Goal: Information Seeking & Learning: Understand process/instructions

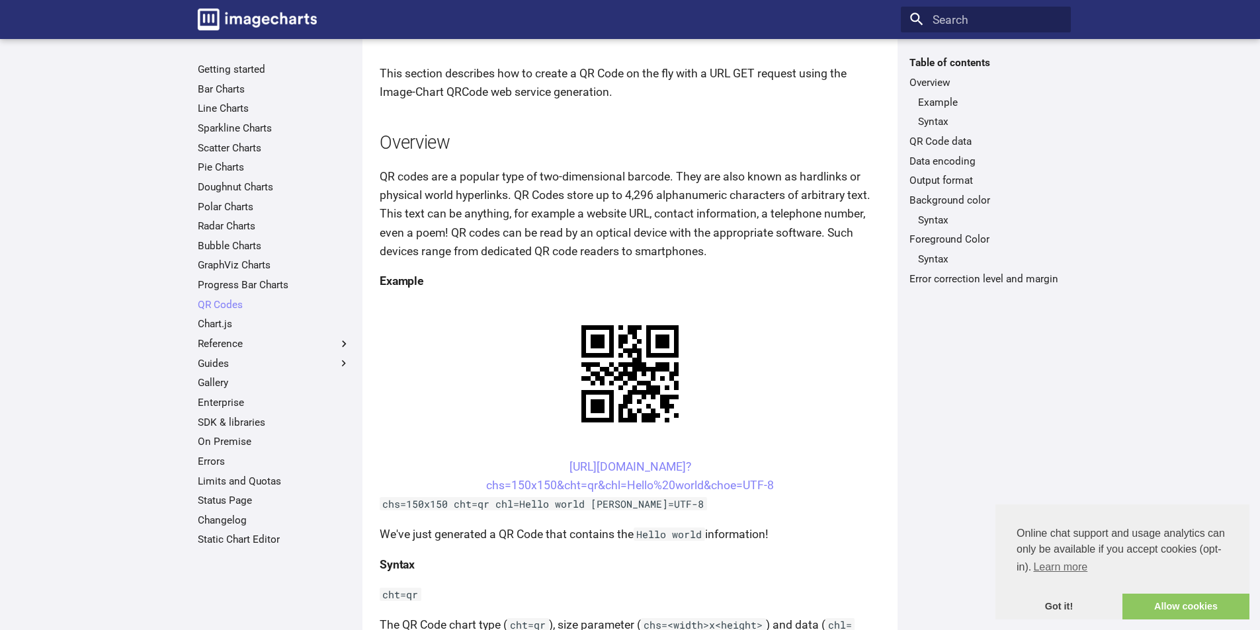
scroll to position [132, 0]
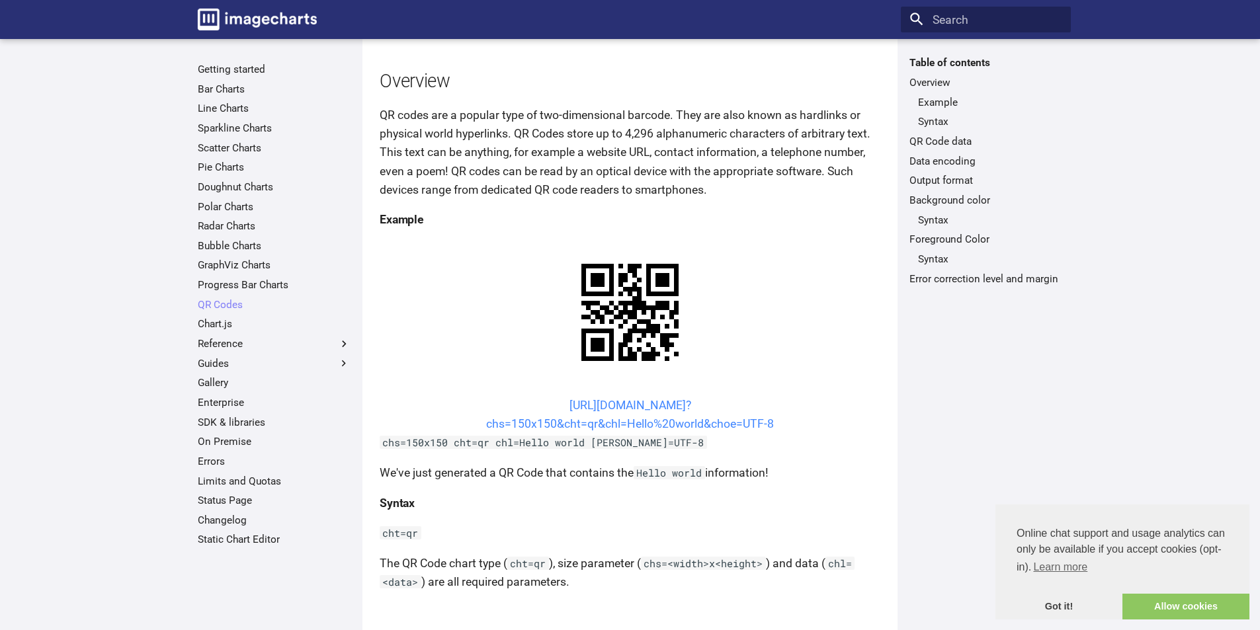
click at [598, 399] on link "[URL][DOMAIN_NAME]? chs=150x150&cht=qr&chl=Hello%20world&choe=UTF-8" at bounding box center [630, 415] width 288 height 32
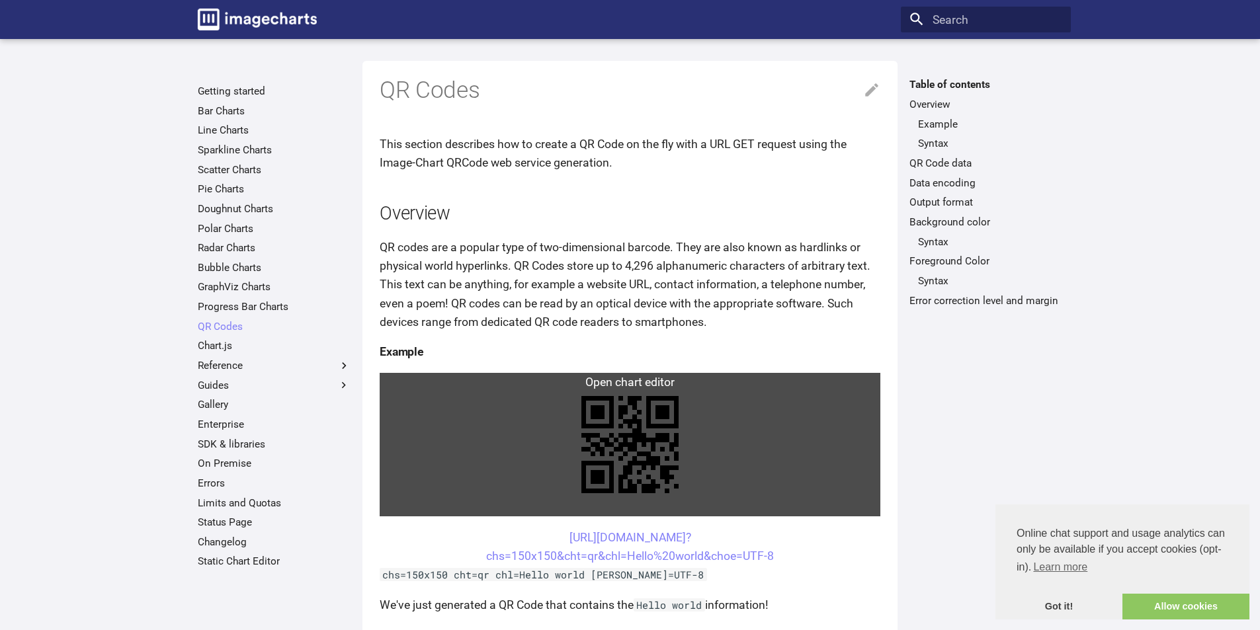
click at [542, 381] on link at bounding box center [630, 444] width 501 height 143
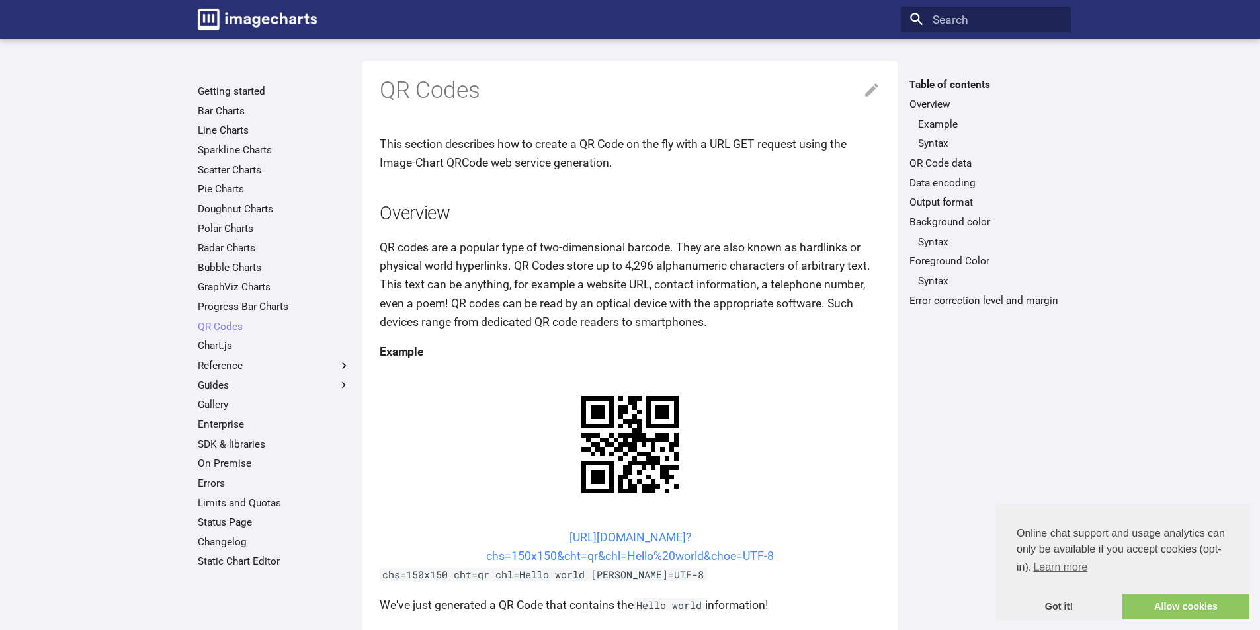
click at [639, 531] on link "https://image-charts.com/chart? chs=150x150&cht=qr&chl=Hello%20world&choe=UTF-8" at bounding box center [630, 547] width 288 height 32
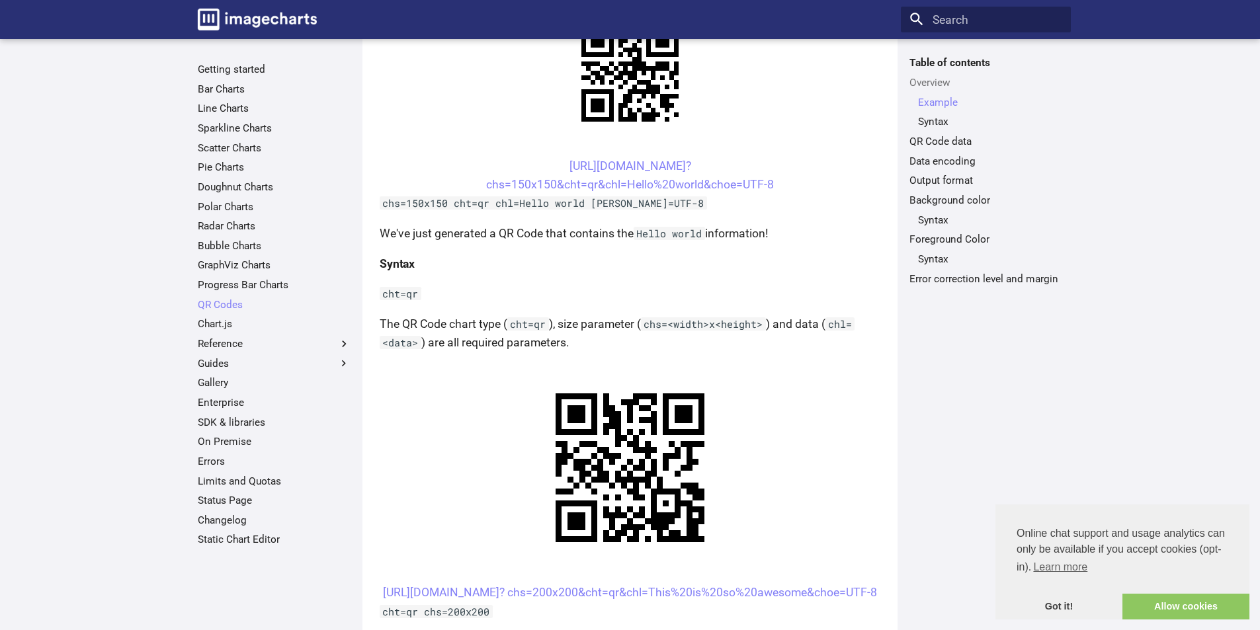
scroll to position [397, 0]
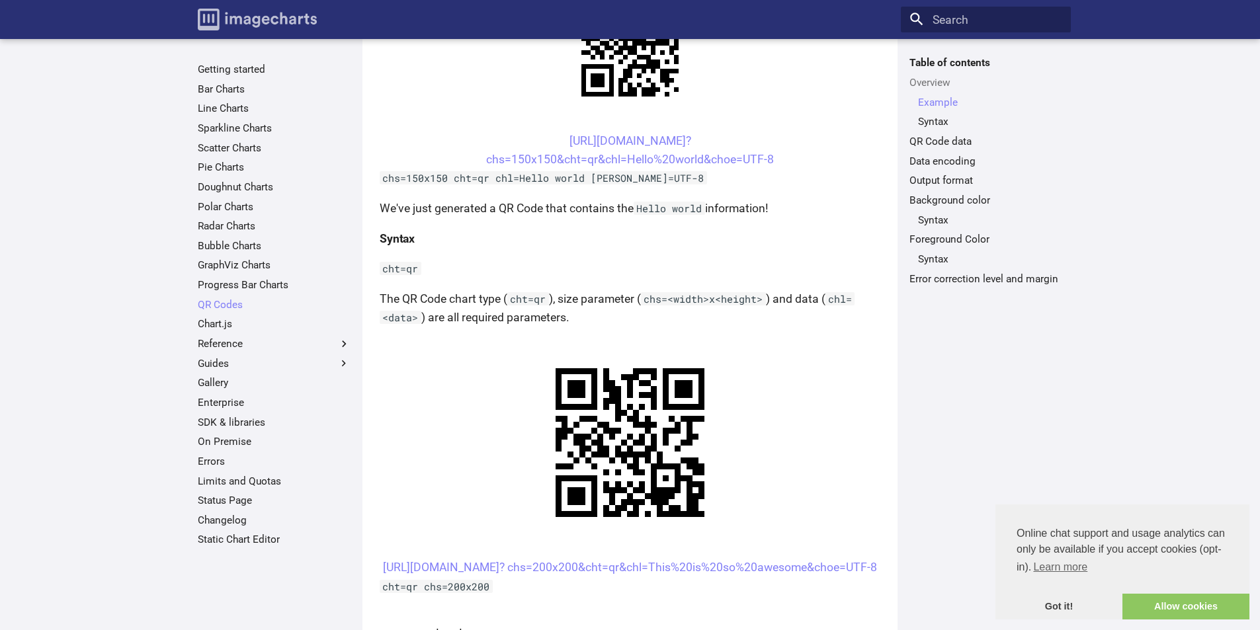
click at [265, 16] on img "Image-Charts documentation" at bounding box center [257, 20] width 119 height 22
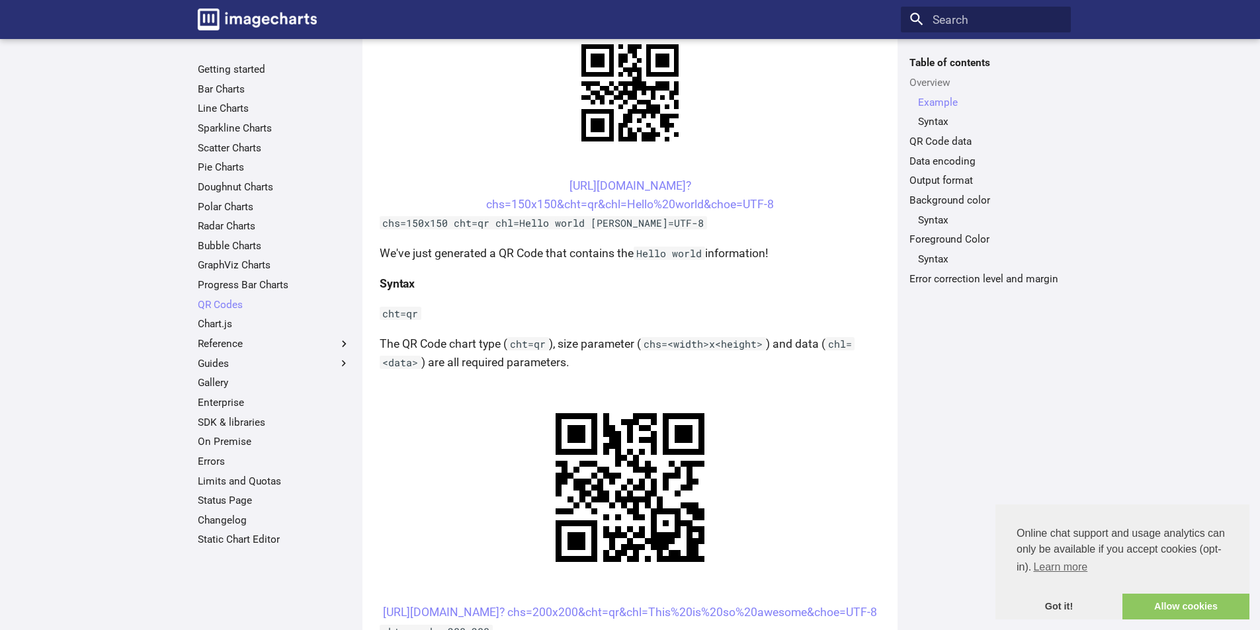
scroll to position [331, 0]
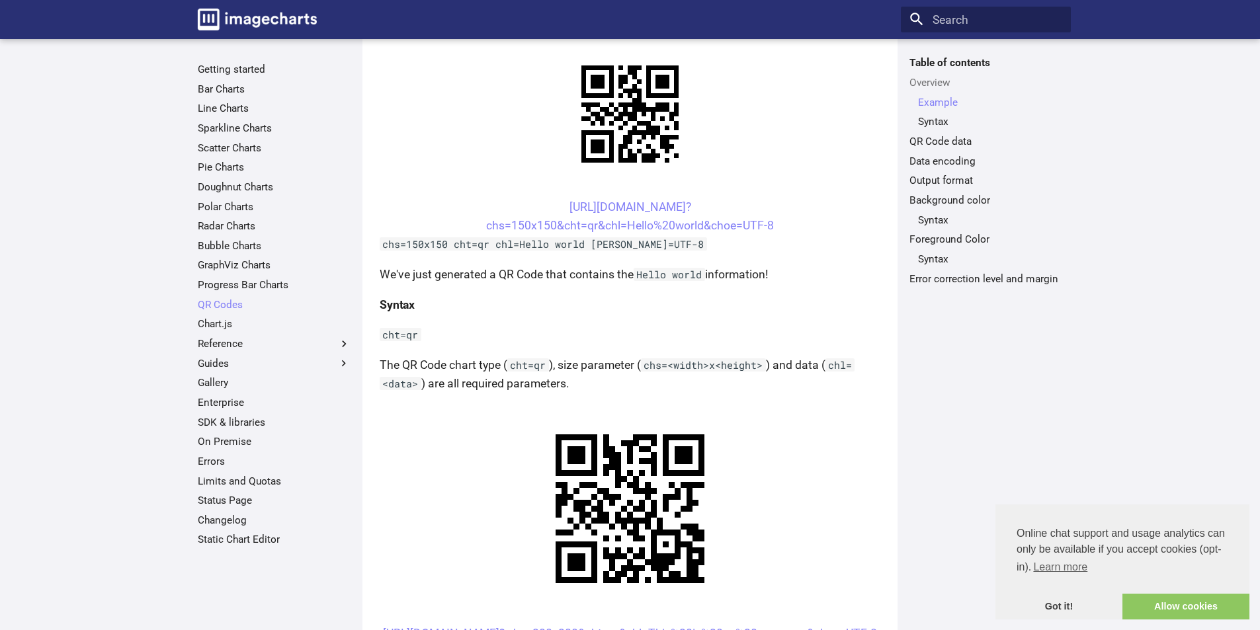
drag, startPoint x: 784, startPoint y: 223, endPoint x: 542, endPoint y: 210, distance: 242.4
click at [541, 206] on center "https://image-charts.com/chart? chs=150x150&cht=qr&chl=Hello%20world&choe=UTF-8" at bounding box center [630, 216] width 501 height 37
copy link "https://image-charts.com/chart? chs=150x150&cht=qr&chl=Hello%20world&choe=UTF-8"
click at [787, 227] on center "https://image-charts.com/chart? chs=150x150&cht=qr&chl=Hello%20world&choe=UTF-8" at bounding box center [630, 216] width 501 height 37
drag, startPoint x: 775, startPoint y: 224, endPoint x: 540, endPoint y: 203, distance: 235.6
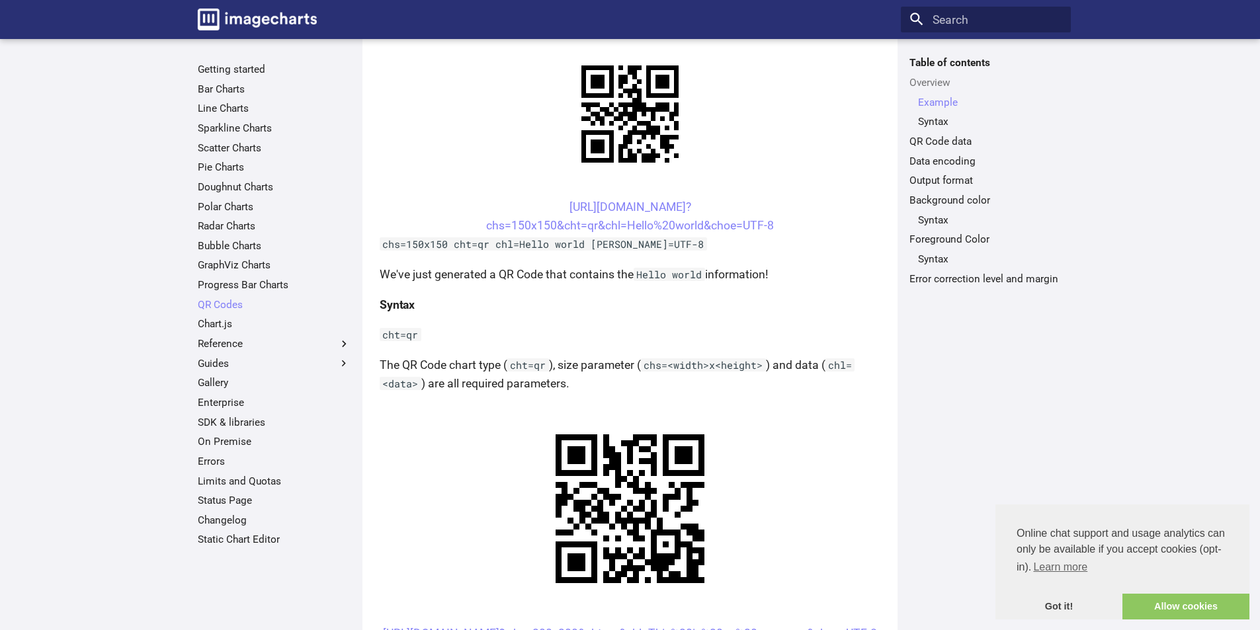
click at [540, 203] on center "https://image-charts.com/chart? chs=150x150&cht=qr&chl=Hello%20world&choe=UTF-8" at bounding box center [630, 216] width 501 height 37
drag, startPoint x: 529, startPoint y: 198, endPoint x: 620, endPoint y: 232, distance: 96.9
click at [619, 231] on center "https://image-charts.com/chart? chs=150x150&cht=qr&chl=Hello%20world&choe=UTF-8" at bounding box center [630, 216] width 501 height 37
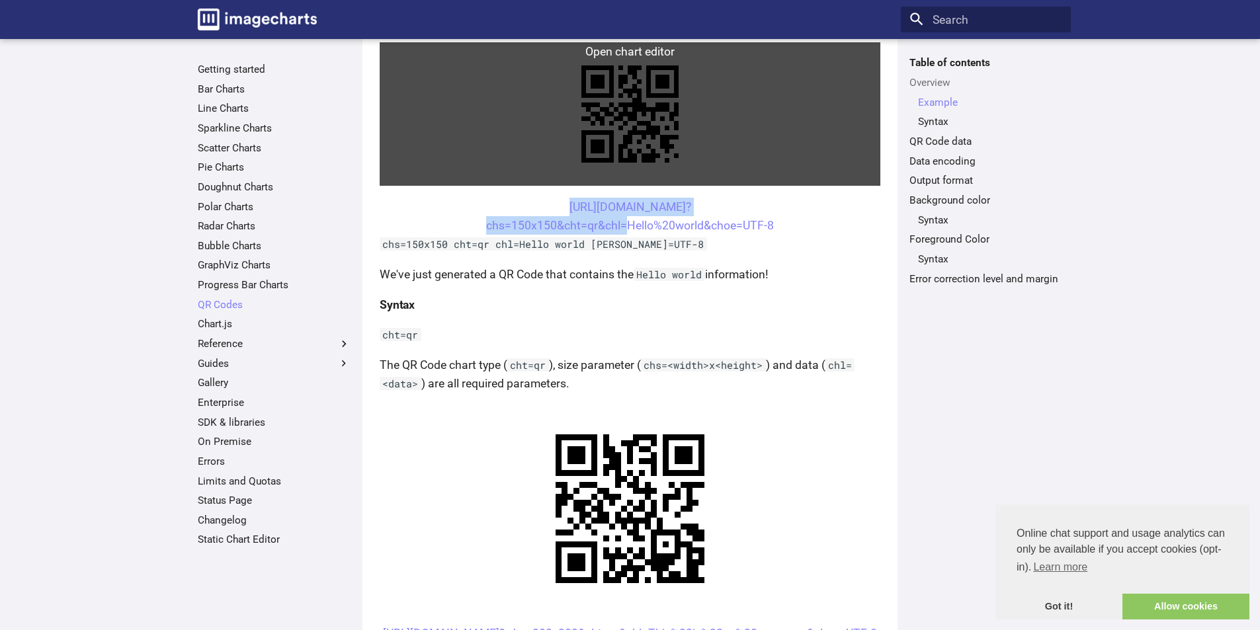
copy link "https://image-charts.com/chart? chs=150x150&cht=qr&chl"
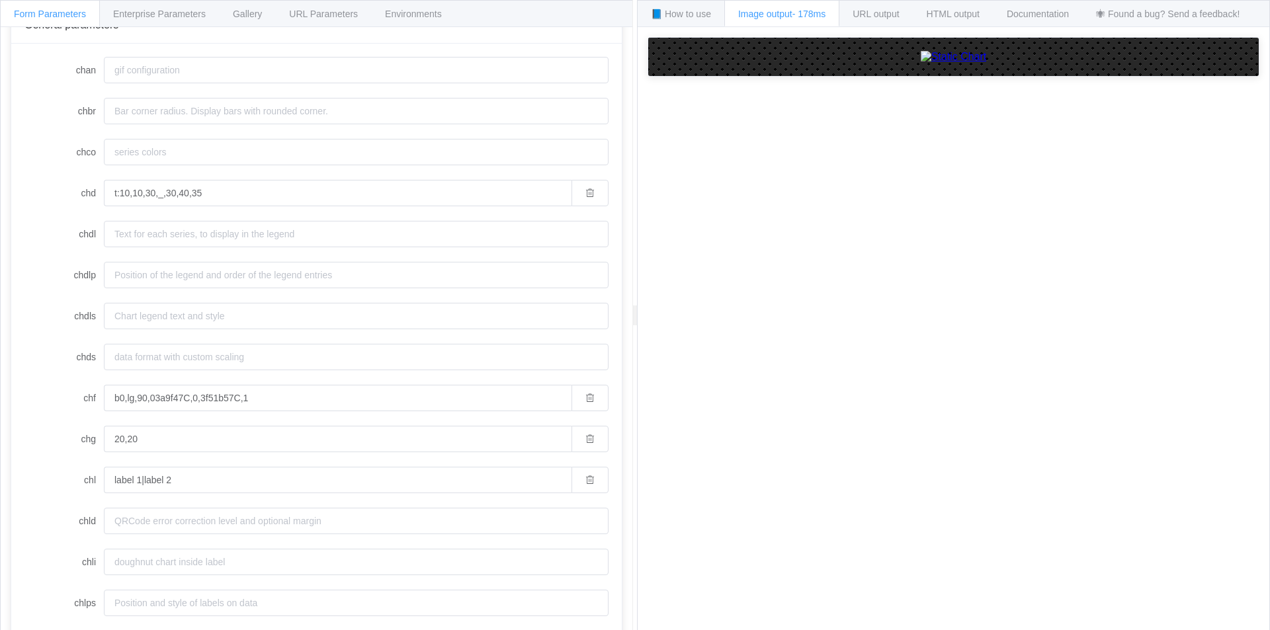
scroll to position [132, 0]
